Goal: Task Accomplishment & Management: Use online tool/utility

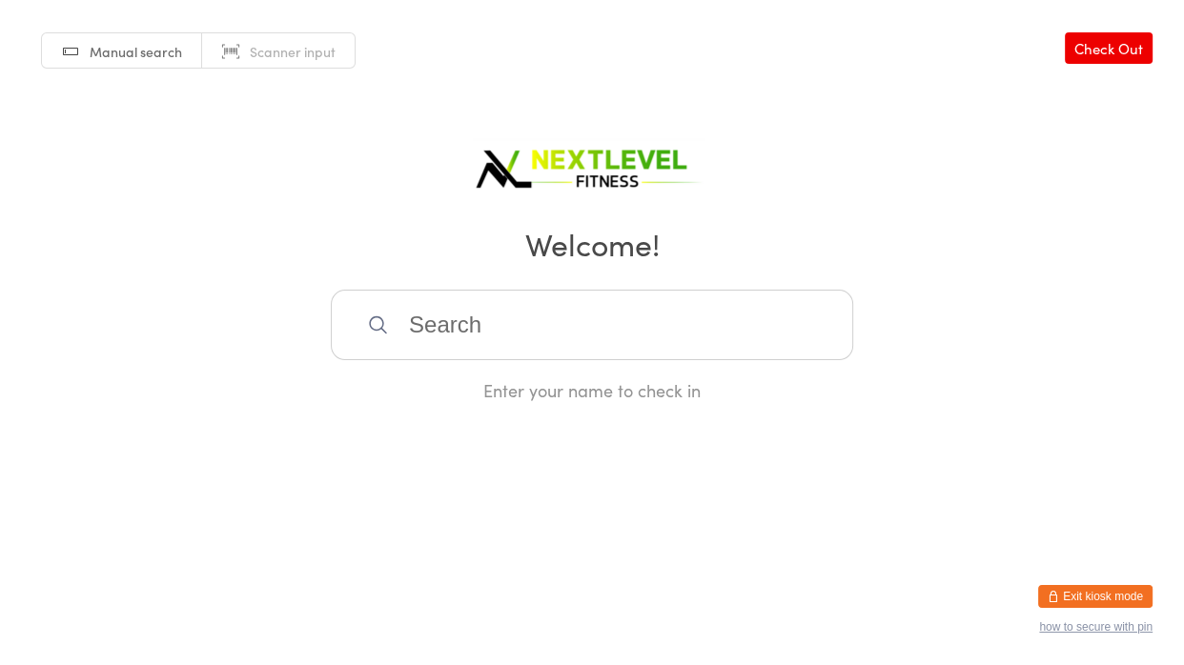
click at [401, 323] on input "search" at bounding box center [592, 325] width 522 height 71
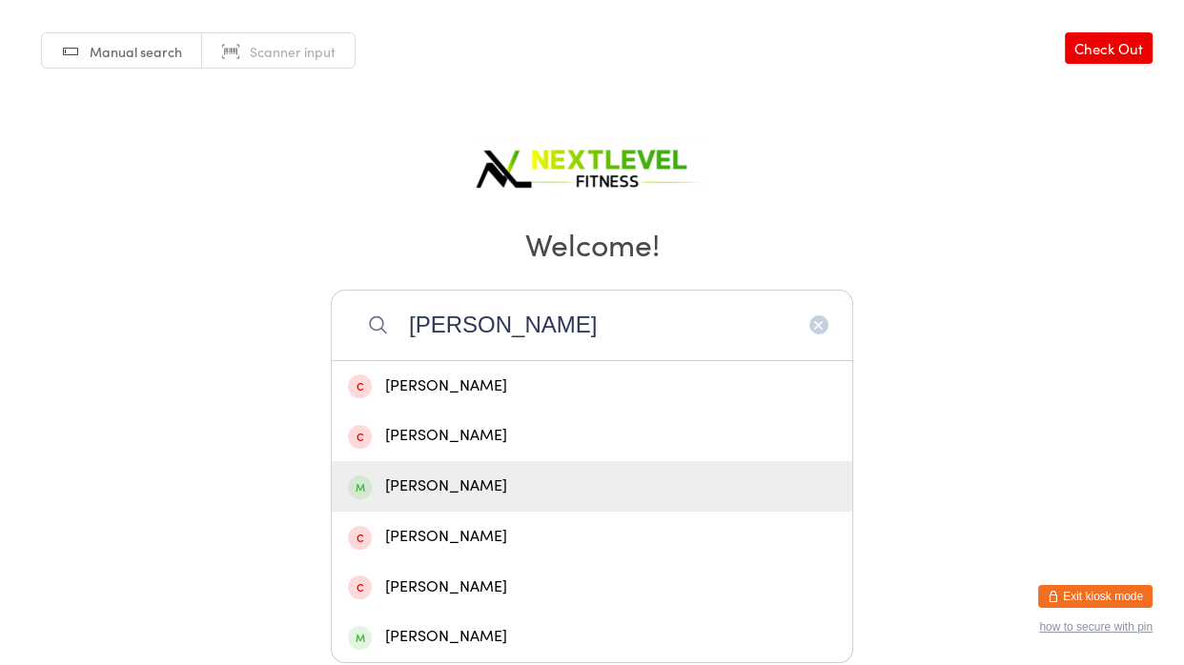
type input "[PERSON_NAME]"
click at [511, 482] on div "[PERSON_NAME]" at bounding box center [592, 487] width 488 height 26
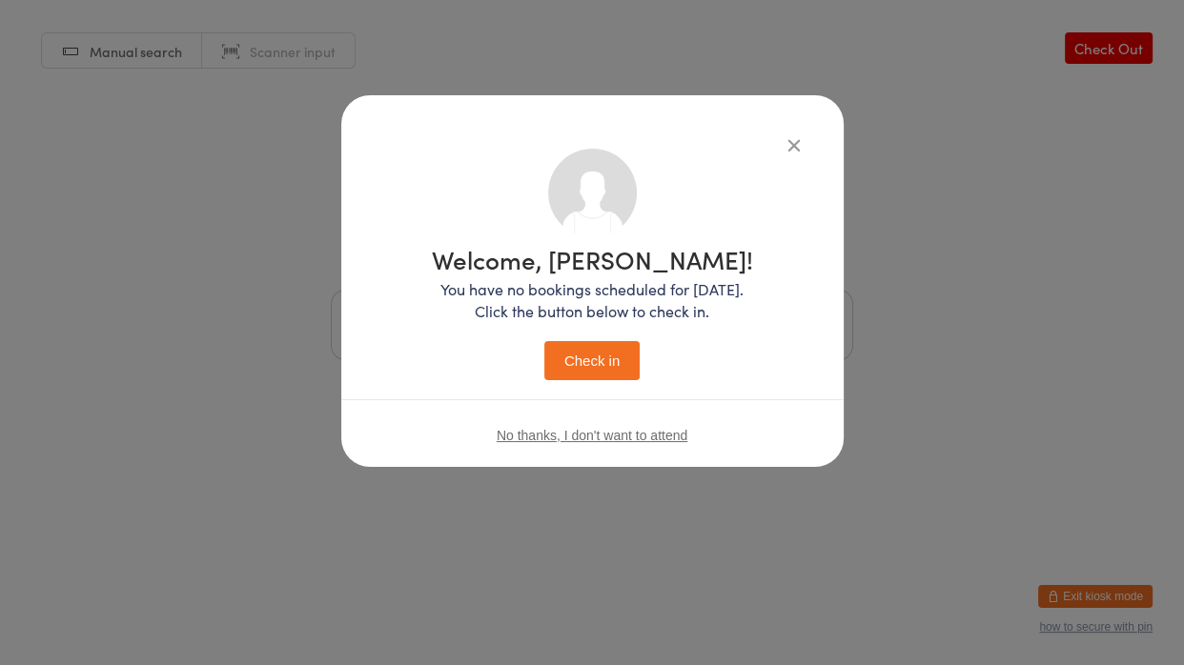
click at [631, 354] on button "Check in" at bounding box center [591, 360] width 95 height 39
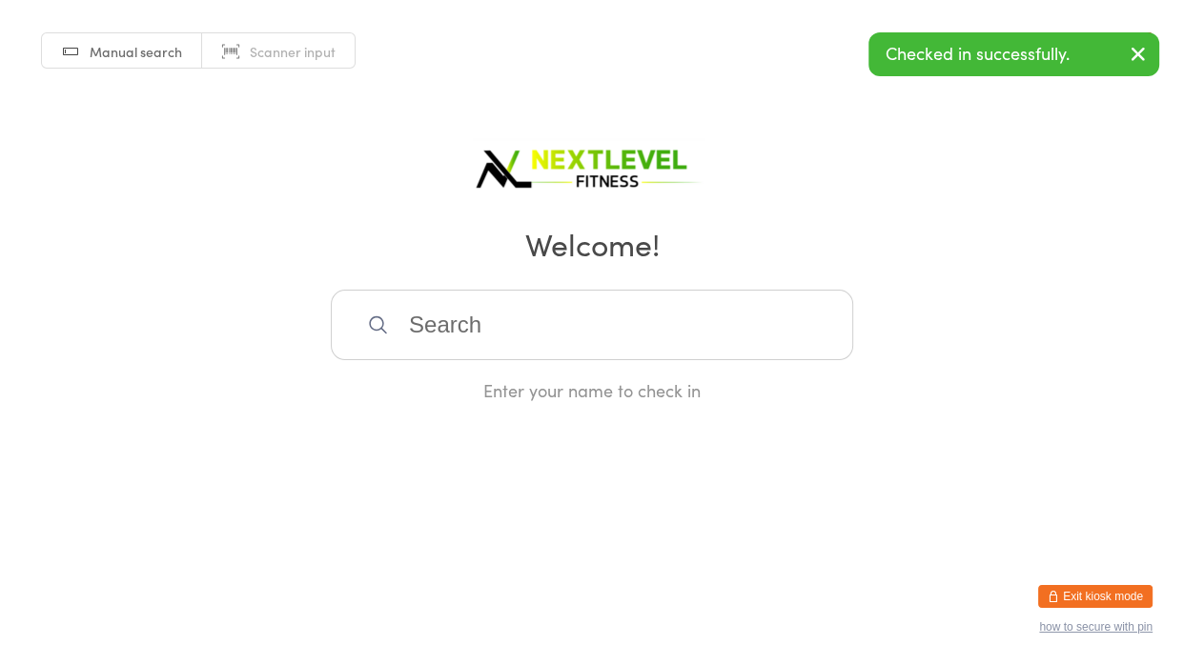
click at [444, 332] on input "search" at bounding box center [592, 325] width 522 height 71
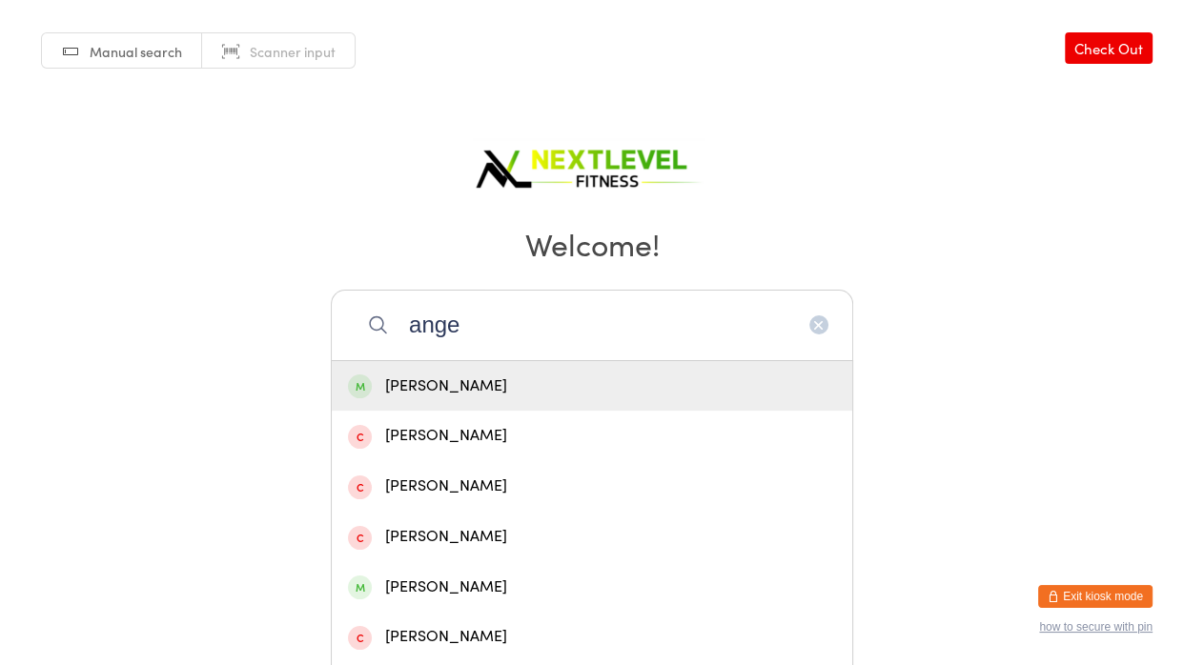
type input "ange"
click at [395, 388] on div "[PERSON_NAME]" at bounding box center [592, 387] width 488 height 26
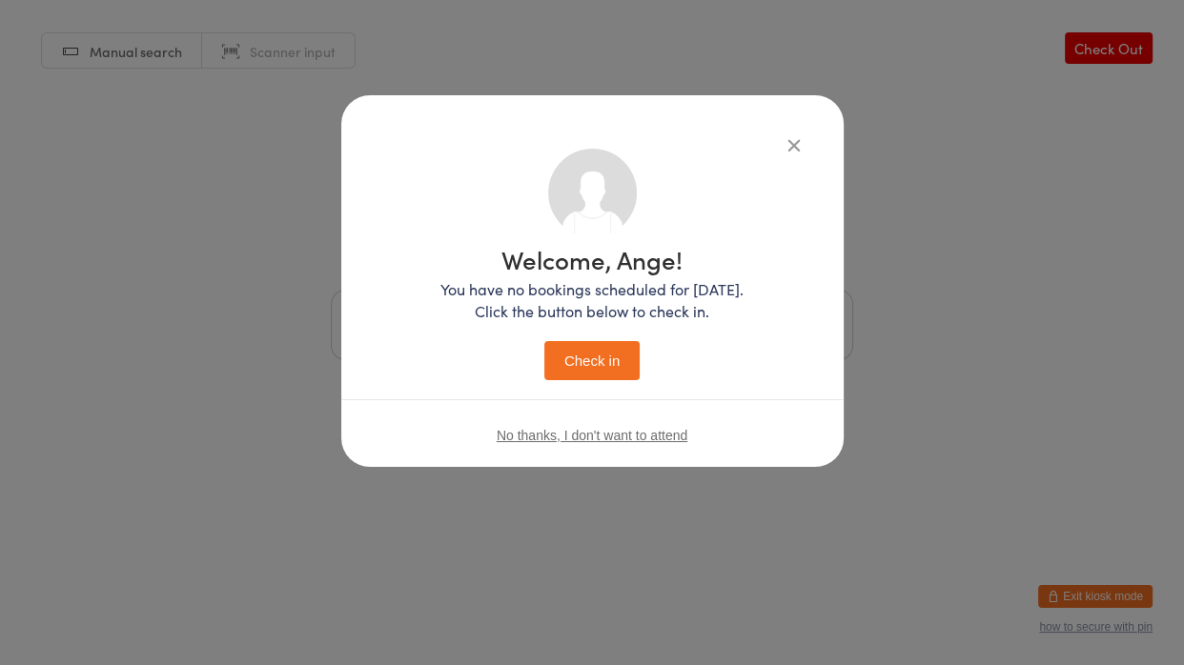
click at [574, 372] on button "Check in" at bounding box center [591, 360] width 95 height 39
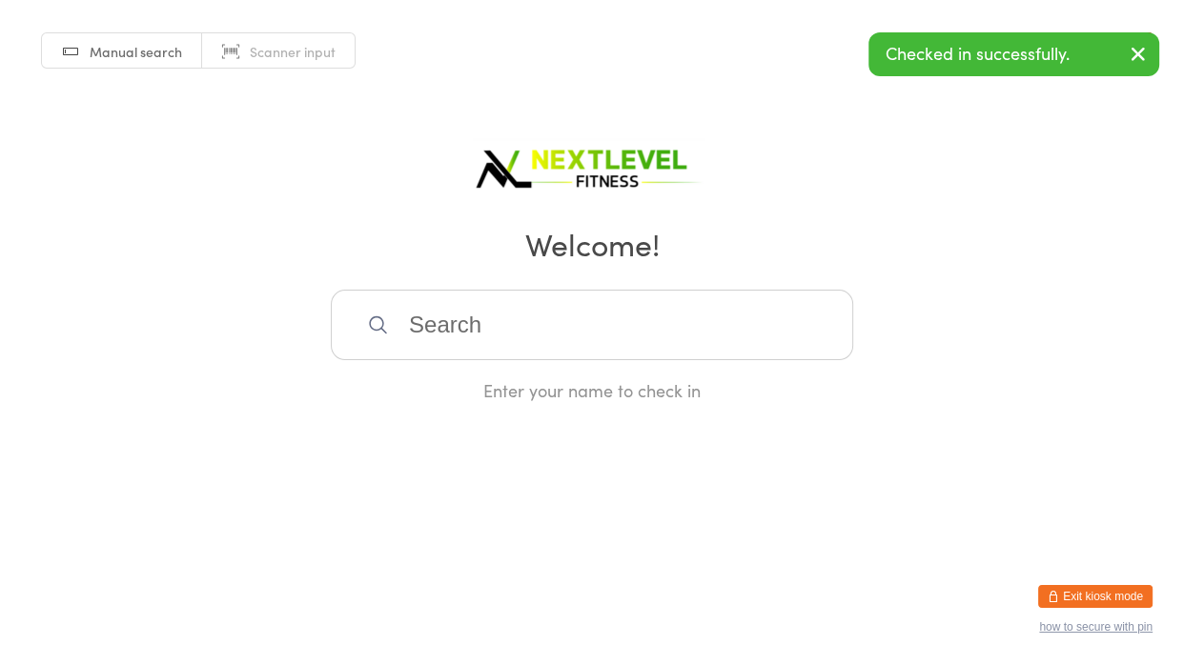
click at [577, 343] on input "search" at bounding box center [592, 325] width 522 height 71
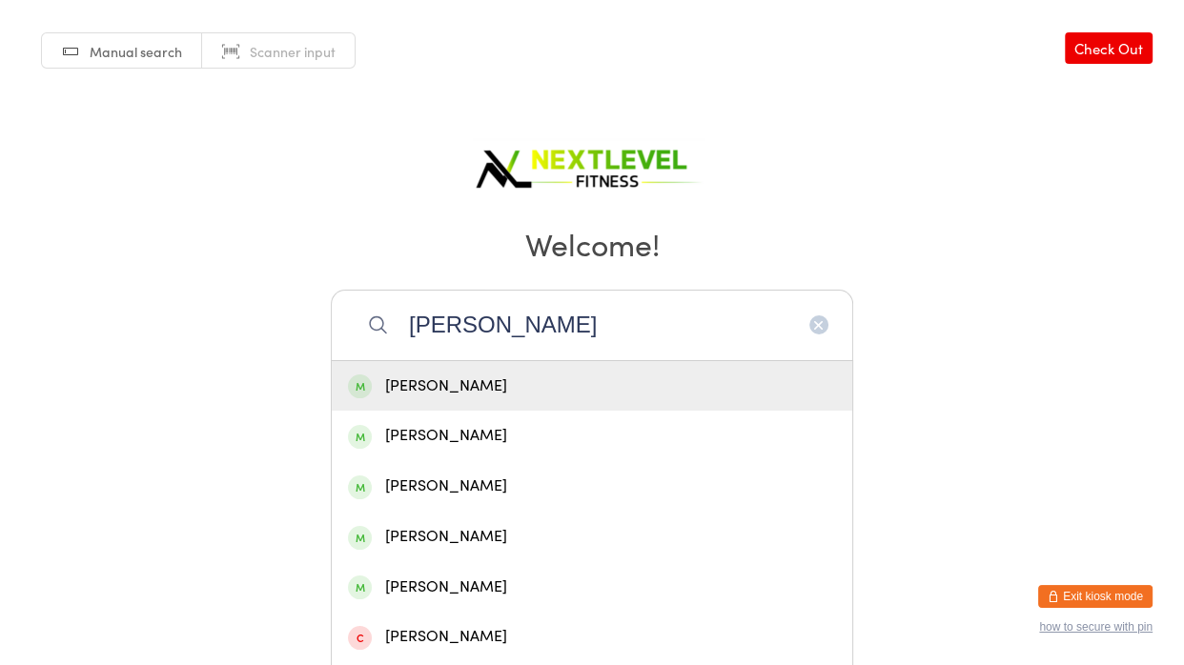
type input "[PERSON_NAME]"
click at [557, 394] on div "[PERSON_NAME]" at bounding box center [592, 387] width 488 height 26
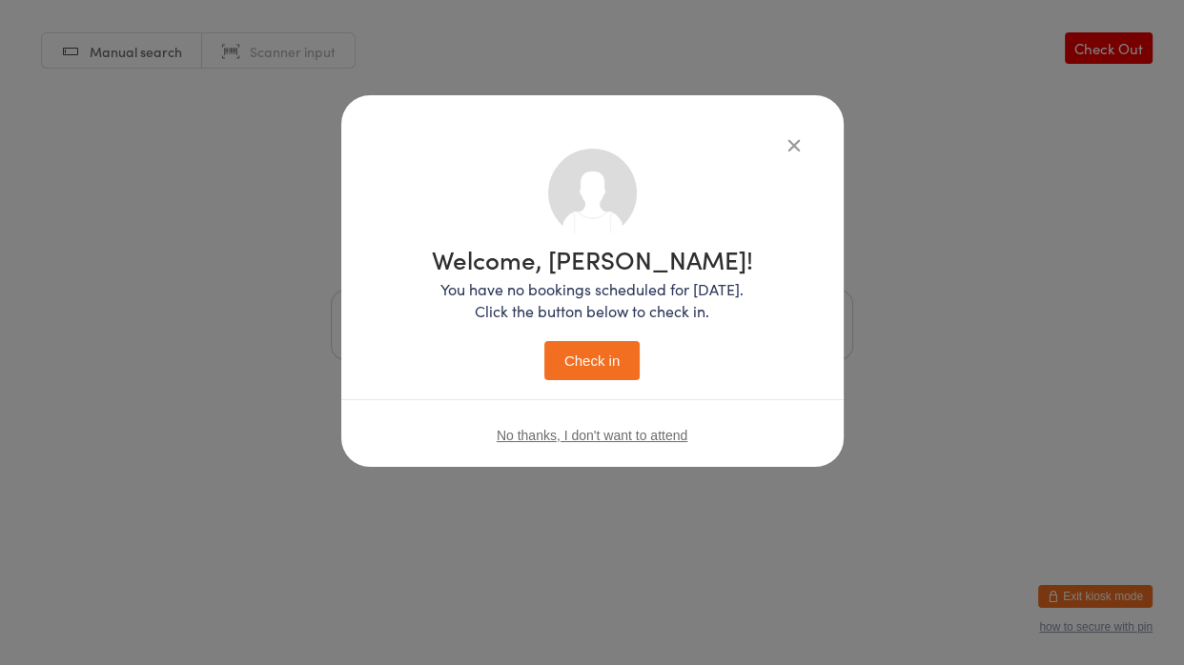
click at [603, 352] on button "Check in" at bounding box center [591, 360] width 95 height 39
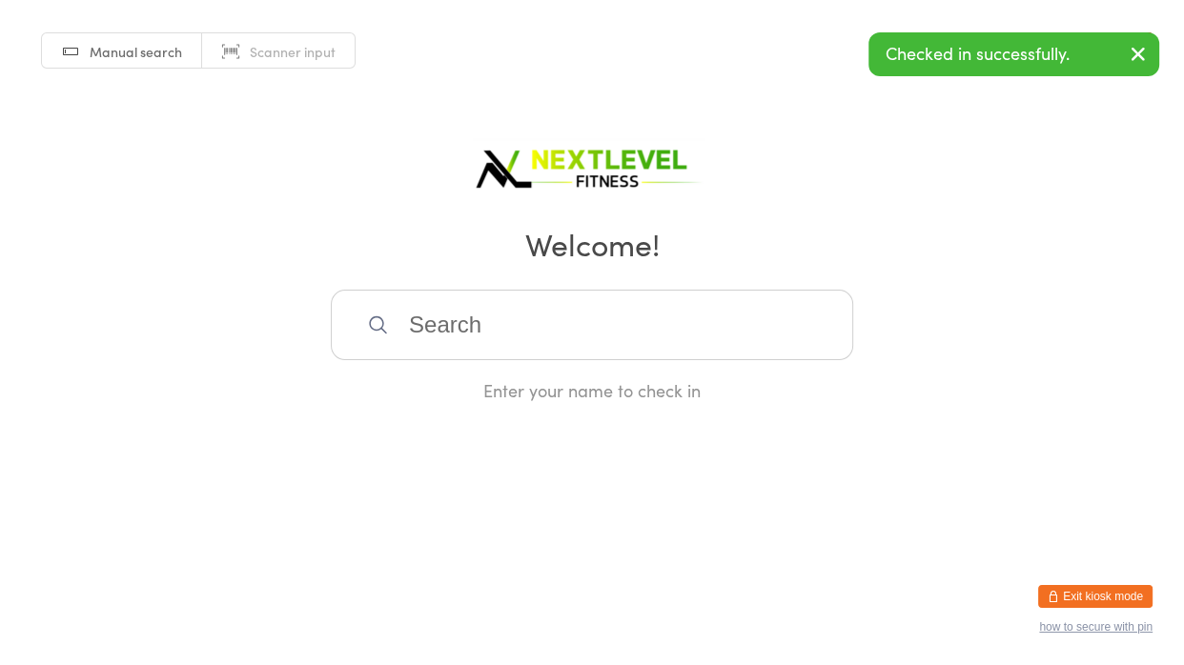
click at [532, 326] on input "search" at bounding box center [592, 325] width 522 height 71
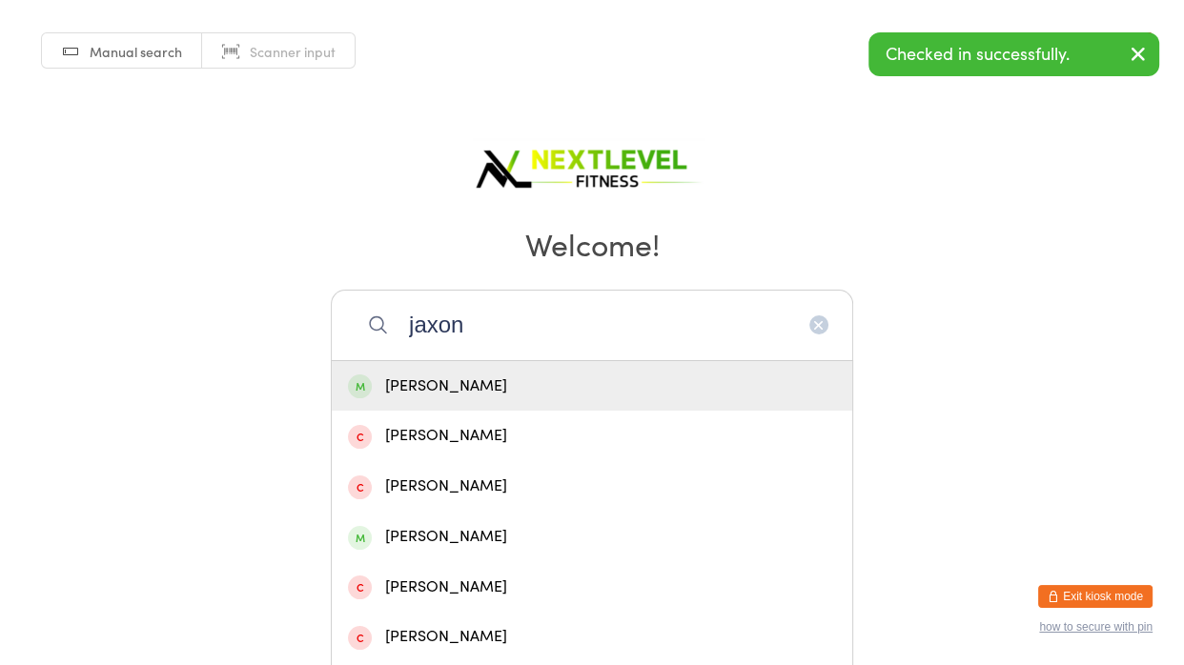
type input "jaxon"
click at [513, 386] on div "[PERSON_NAME]" at bounding box center [592, 387] width 488 height 26
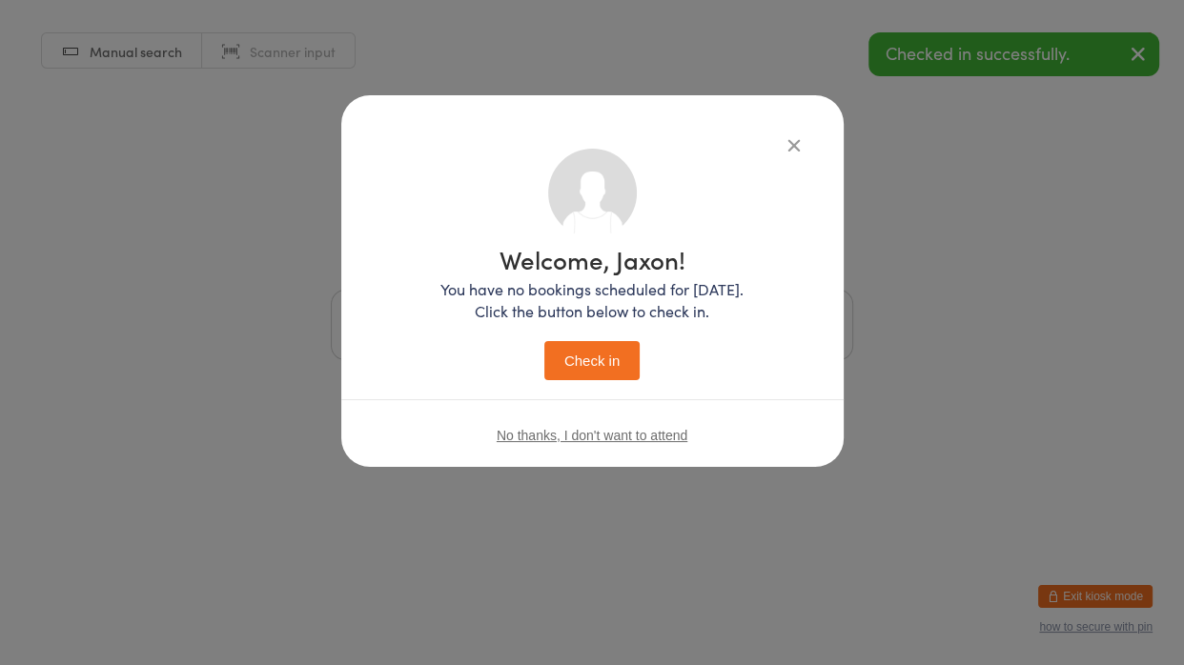
click at [587, 367] on button "Check in" at bounding box center [591, 360] width 95 height 39
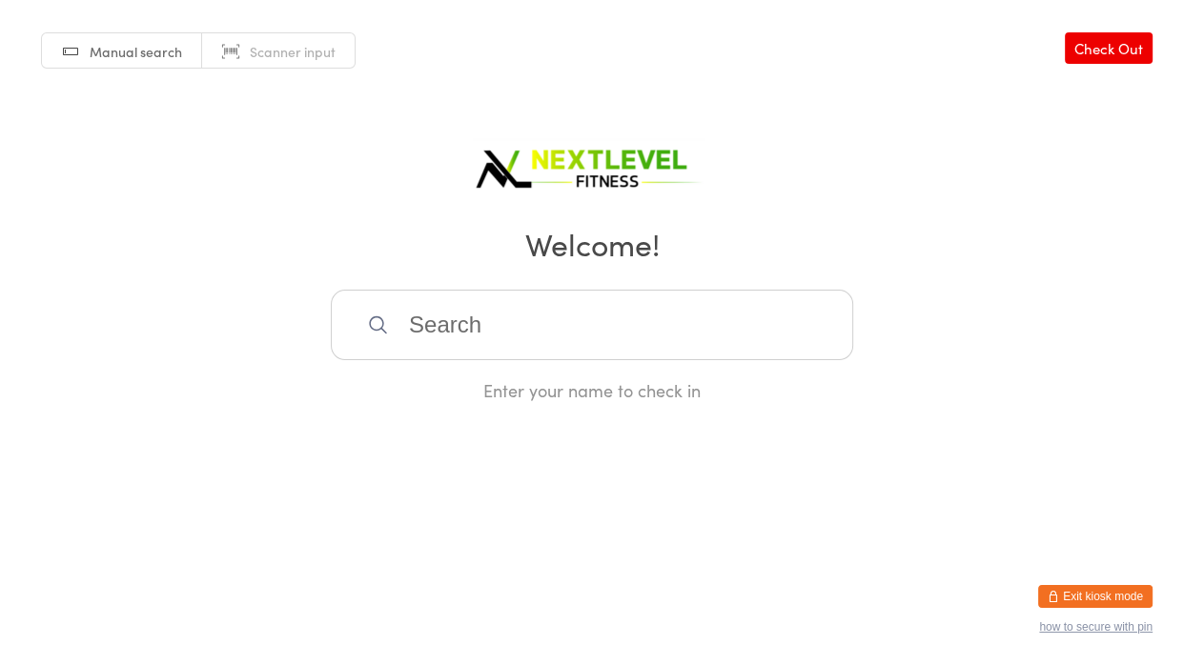
click at [529, 305] on input "search" at bounding box center [592, 325] width 522 height 71
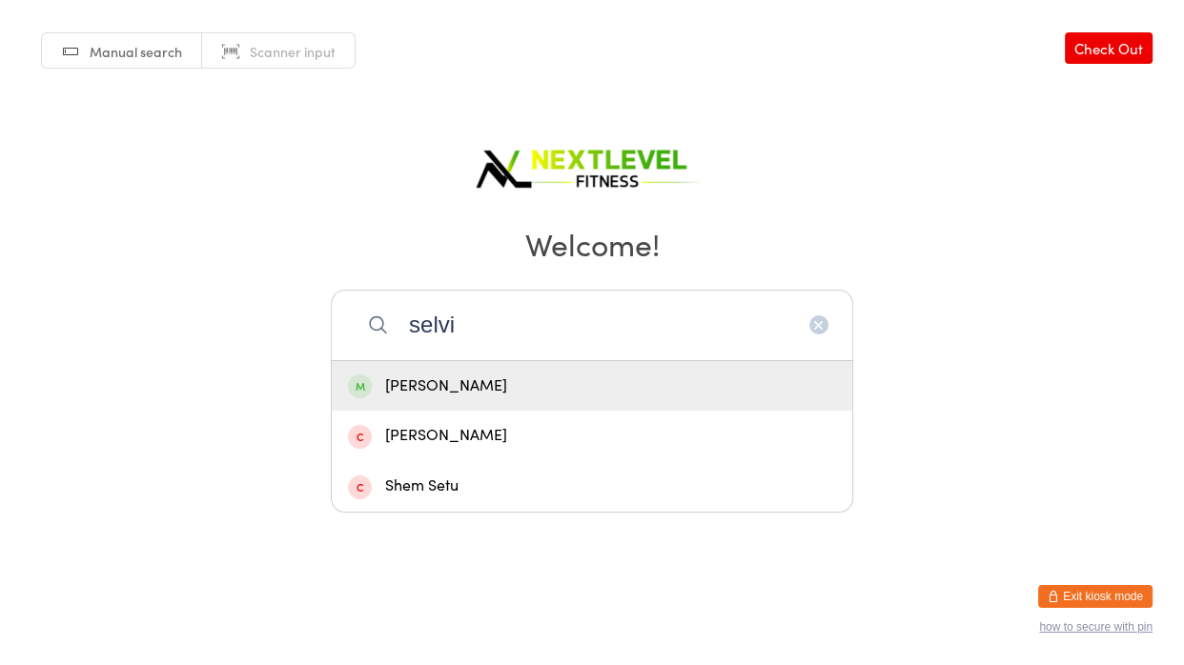
type input "selvi"
click at [519, 384] on div "[PERSON_NAME]" at bounding box center [592, 387] width 488 height 26
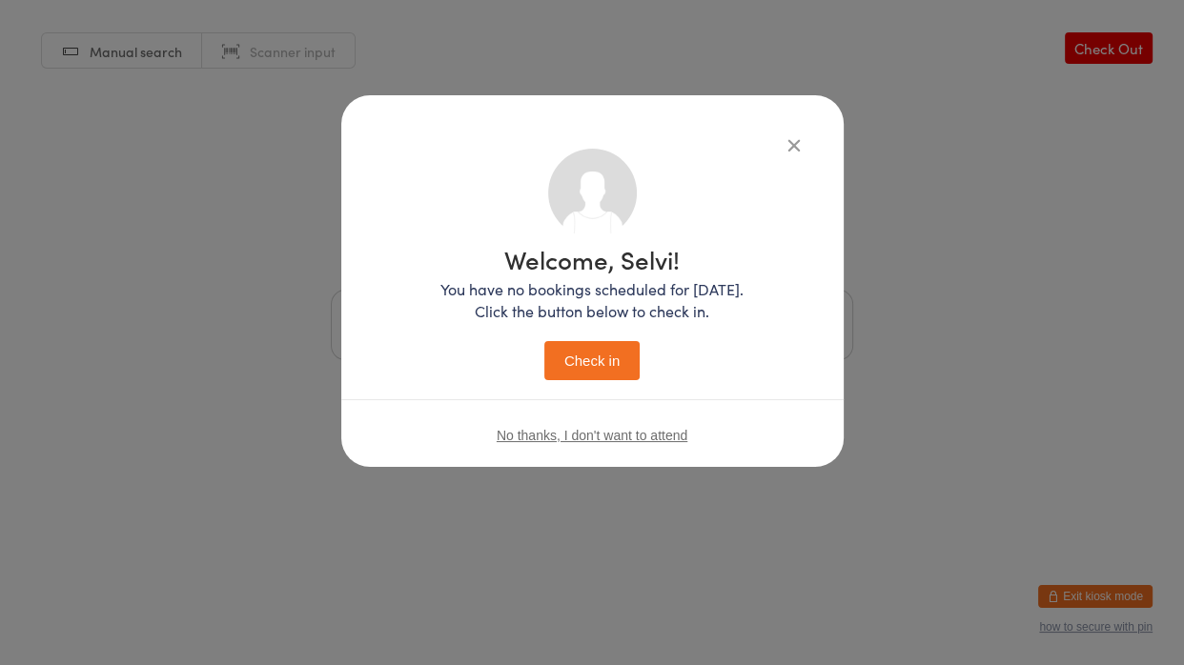
click at [592, 361] on button "Check in" at bounding box center [591, 360] width 95 height 39
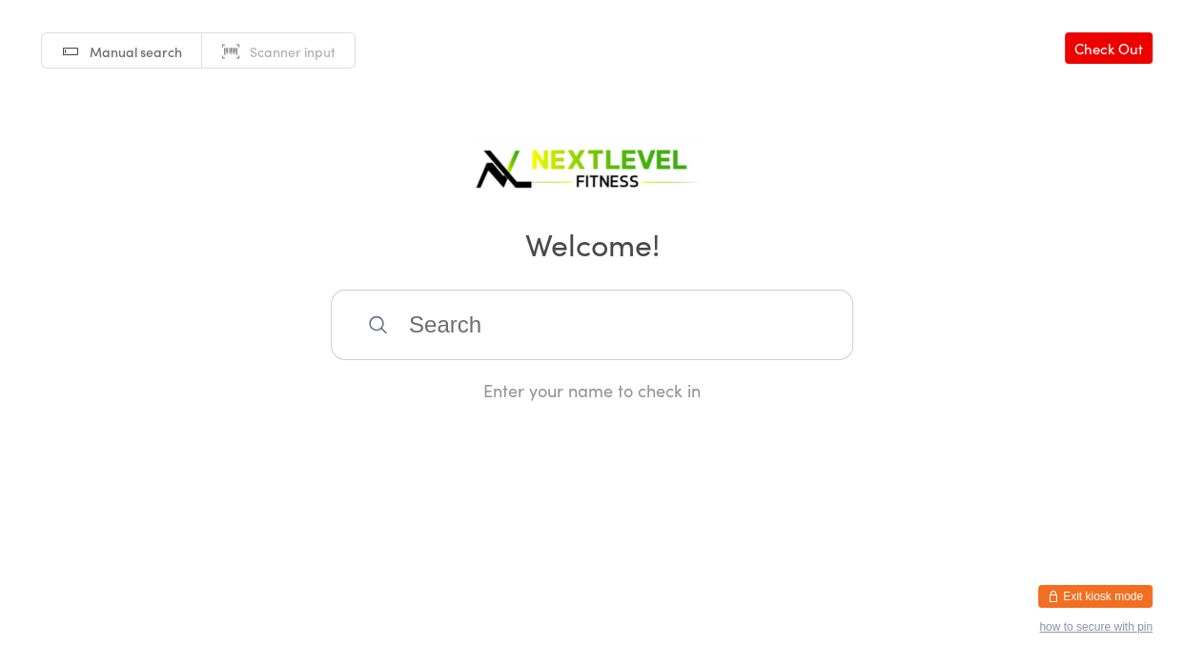
click at [533, 318] on input "search" at bounding box center [592, 325] width 522 height 71
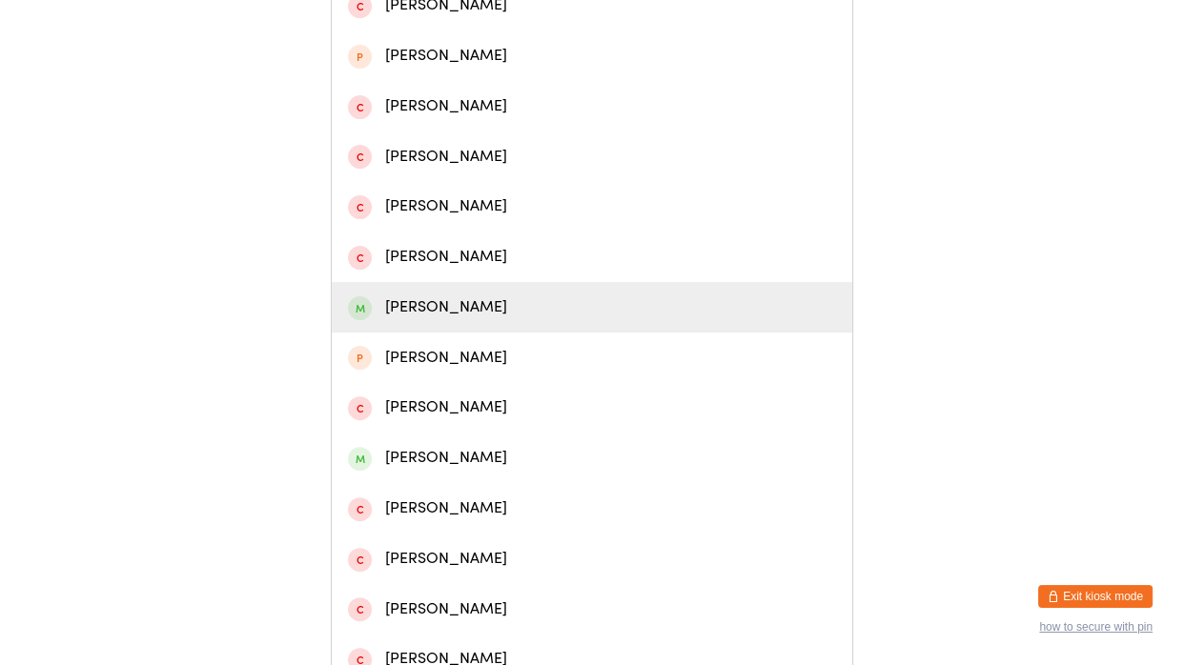
scroll to position [432, 0]
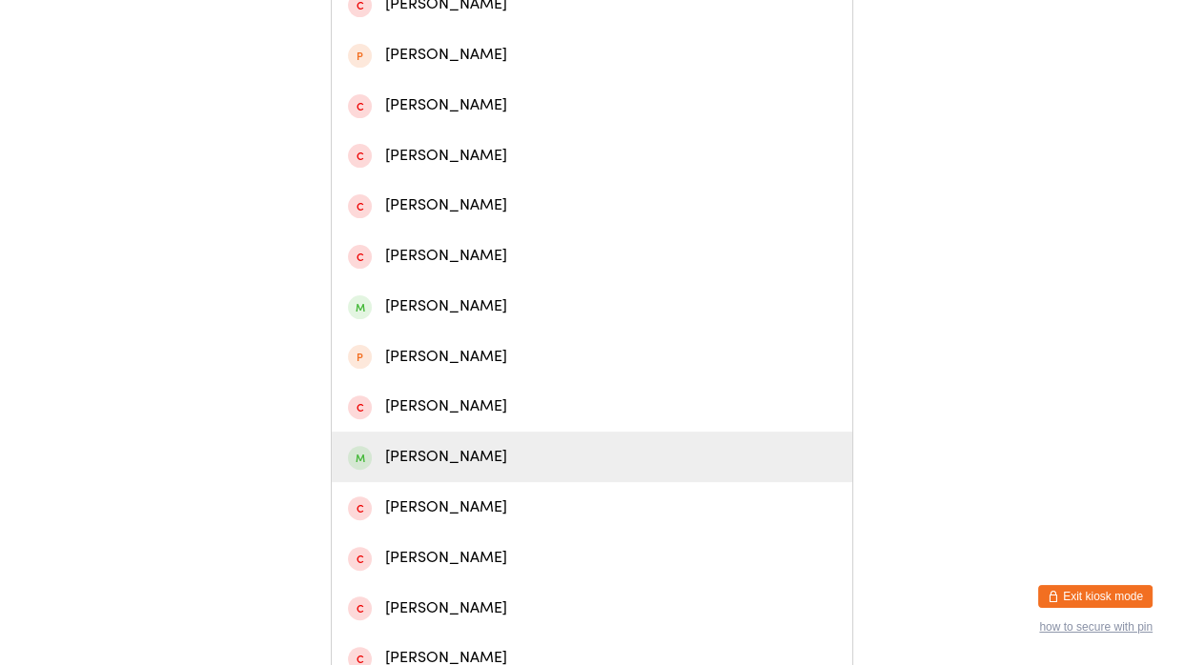
type input "nic"
click at [423, 440] on div "[PERSON_NAME]" at bounding box center [592, 457] width 520 height 51
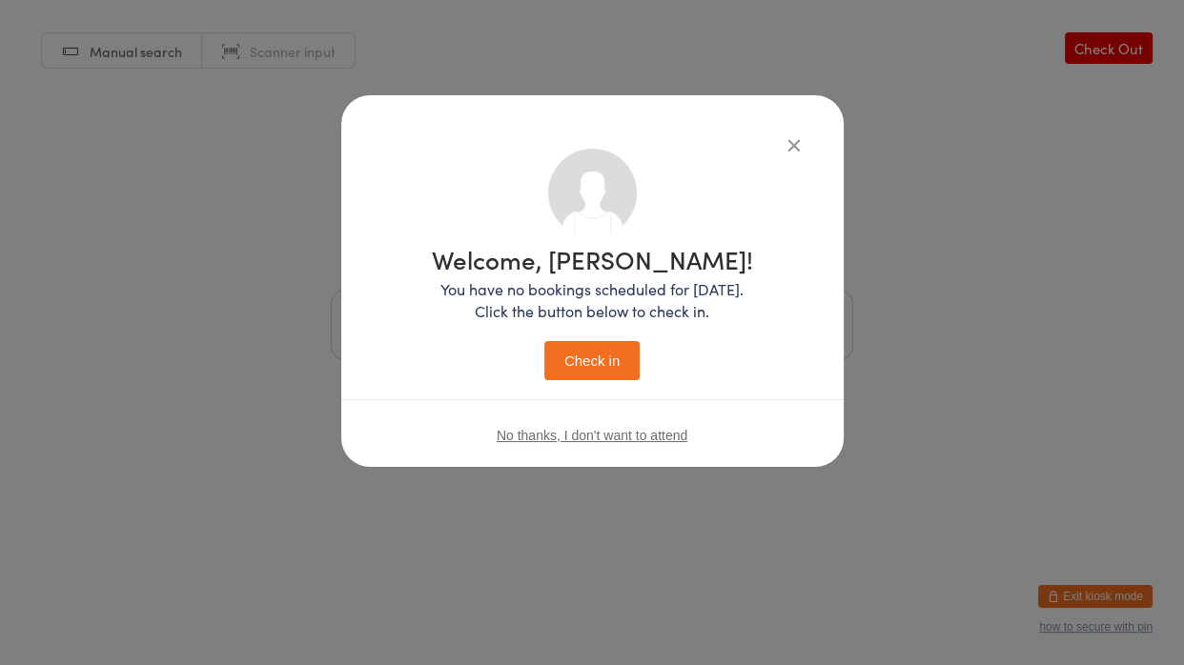
click at [586, 368] on button "Check in" at bounding box center [591, 360] width 95 height 39
